Goal: Task Accomplishment & Management: Manage account settings

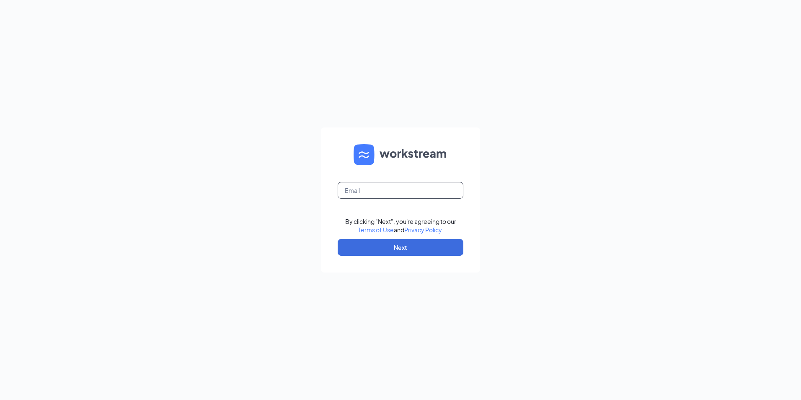
click at [395, 191] on input "text" at bounding box center [401, 190] width 126 height 17
type input "GOTTIPATEL25@YAHOO.COM"
click at [394, 244] on button "Next" at bounding box center [401, 247] width 126 height 17
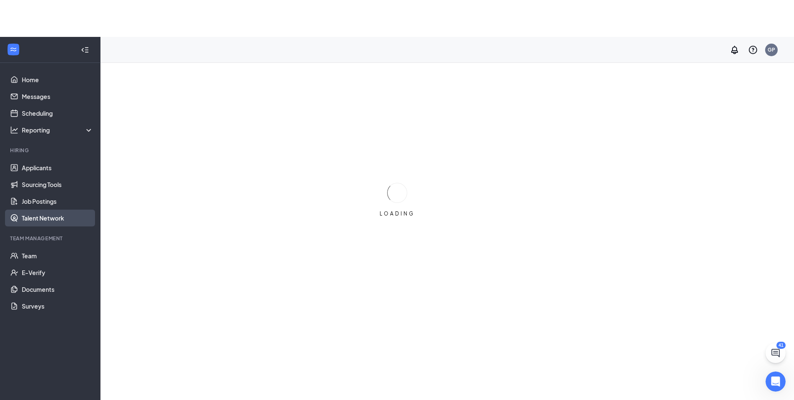
click at [51, 221] on link "Talent Network" at bounding box center [58, 217] width 72 height 17
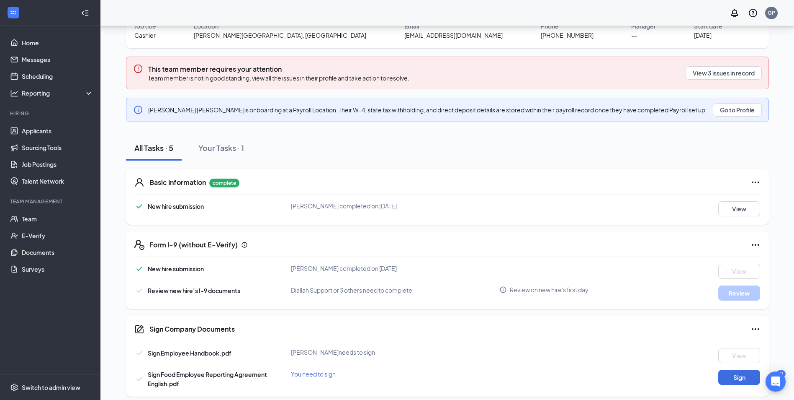
scroll to position [86, 0]
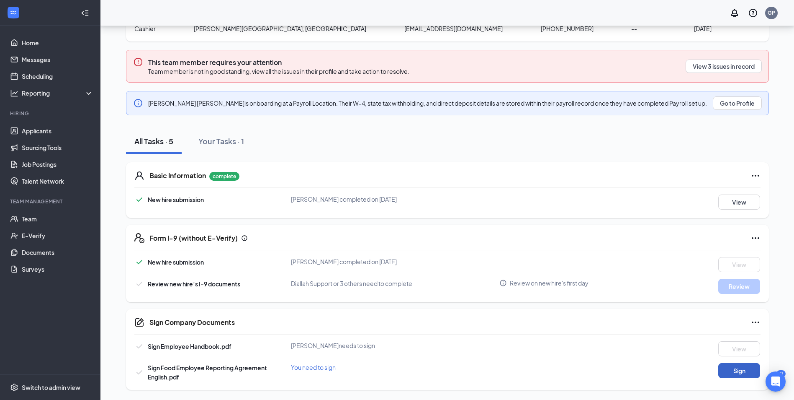
click at [734, 373] on button "Sign" at bounding box center [740, 370] width 42 height 15
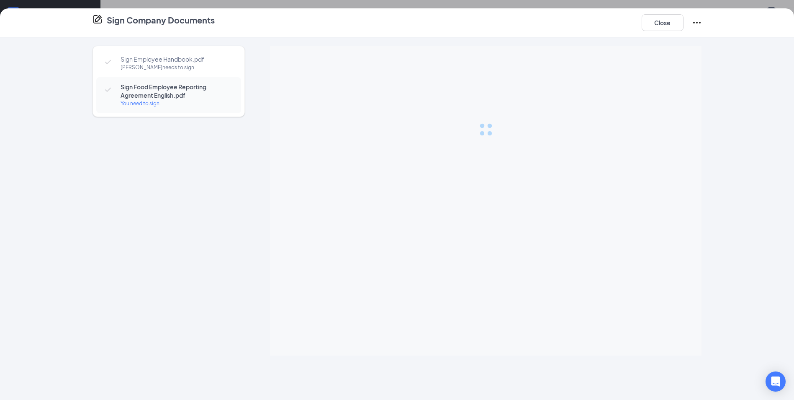
click at [148, 103] on div "You need to sign" at bounding box center [177, 103] width 112 height 8
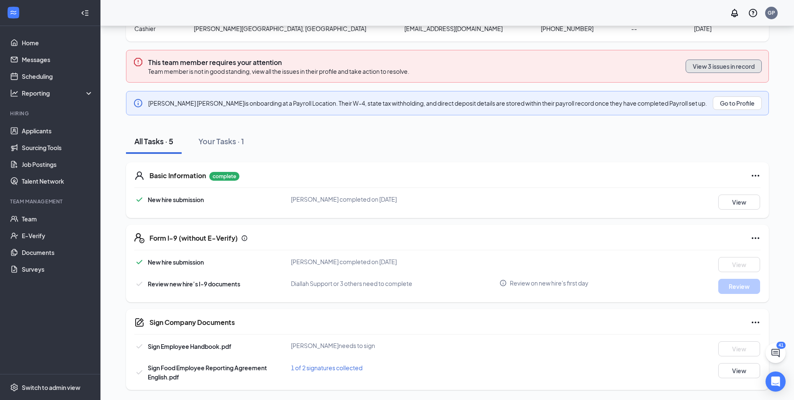
click at [727, 65] on button "View 3 issues in record" at bounding box center [724, 65] width 76 height 13
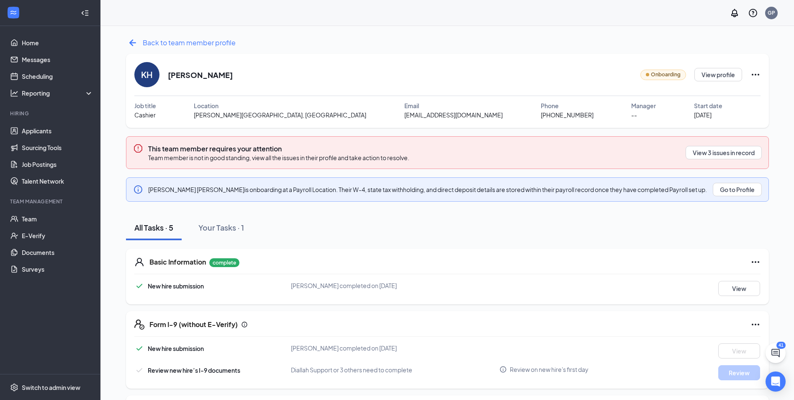
click at [132, 44] on icon "ArrowLeftNew" at bounding box center [132, 42] width 13 height 13
